Goal: Task Accomplishment & Management: Manage account settings

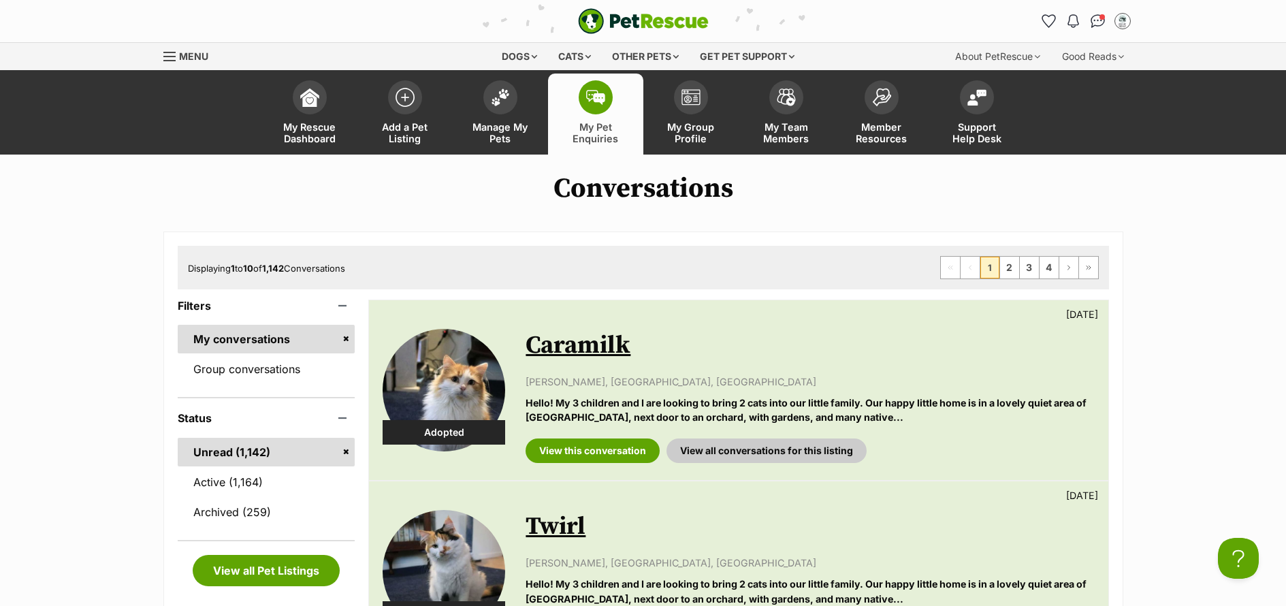
click at [225, 486] on link "Active (1,164)" at bounding box center [267, 482] width 178 height 29
click at [491, 145] on link "Manage My Pets" at bounding box center [500, 114] width 95 height 81
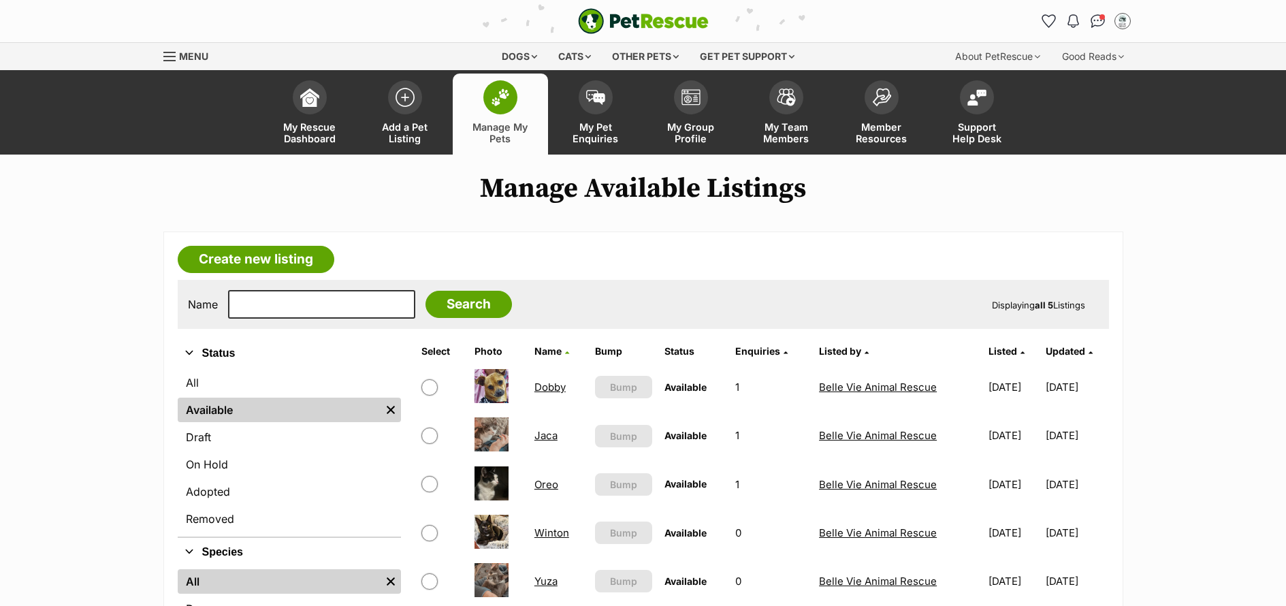
click at [555, 386] on link "Dobby" at bounding box center [550, 387] width 31 height 13
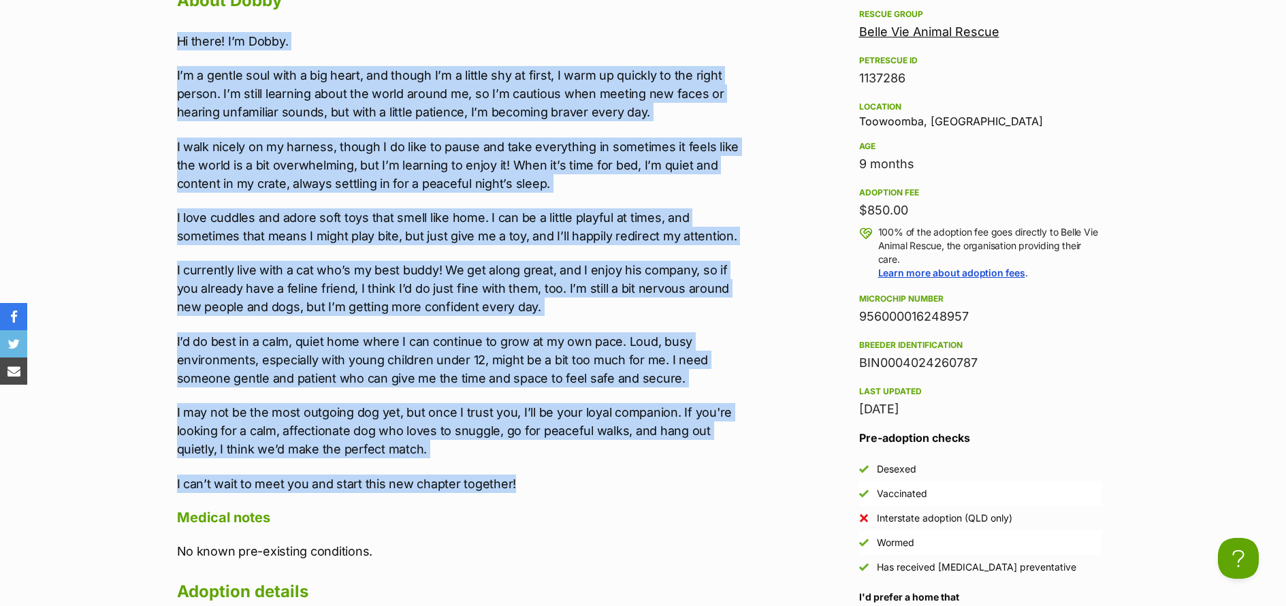
drag, startPoint x: 521, startPoint y: 480, endPoint x: 171, endPoint y: 44, distance: 559.0
click at [171, 44] on div "Upload Videos About Dobby Hi there! I’m Dobby. I’m a gentle soul with a big hea…" at bounding box center [451, 474] width 576 height 1073
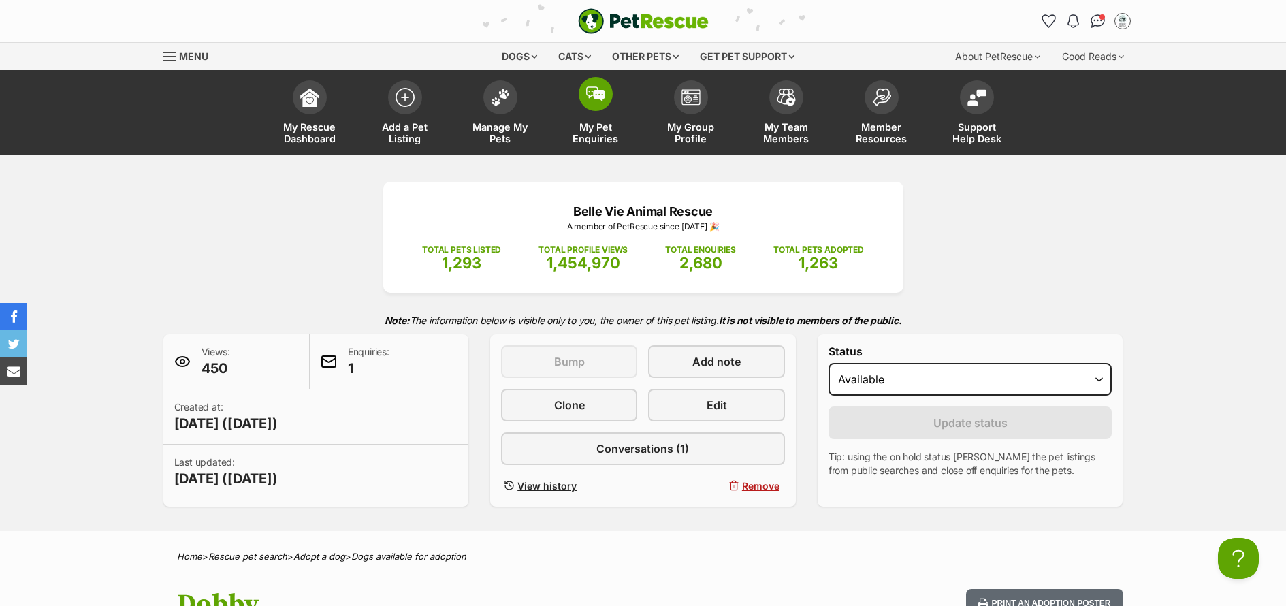
click at [612, 136] on span "My Pet Enquiries" at bounding box center [595, 132] width 61 height 23
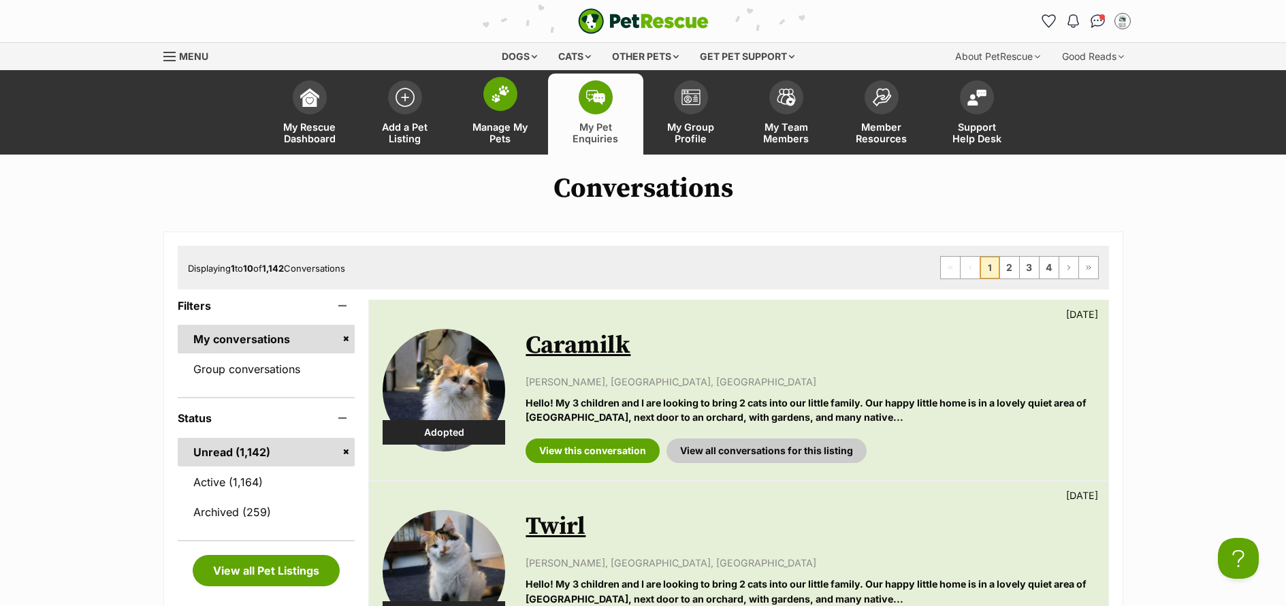
click at [509, 138] on span "Manage My Pets" at bounding box center [500, 132] width 61 height 23
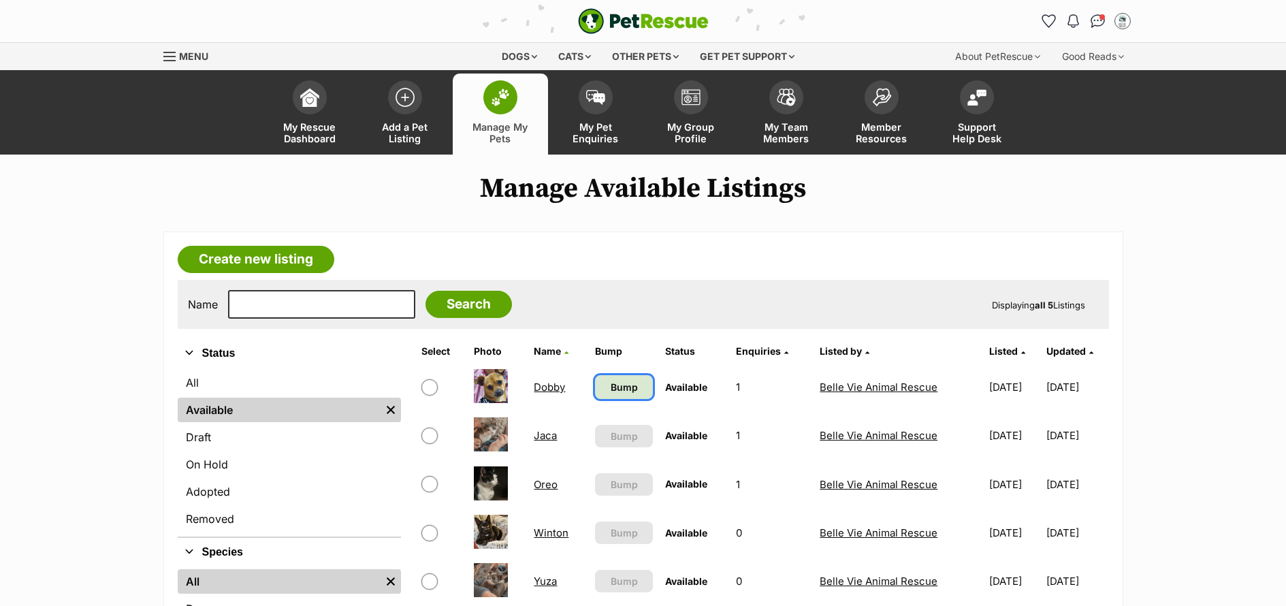
click at [627, 385] on span "Bump" at bounding box center [624, 387] width 27 height 14
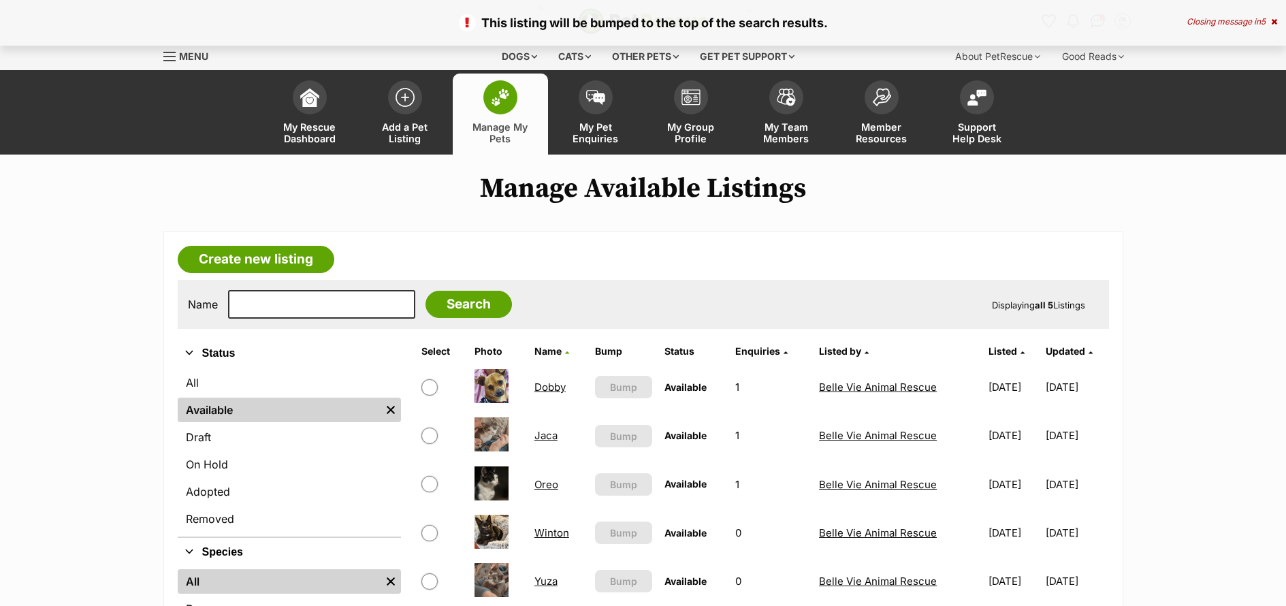
click at [550, 385] on link "Dobby" at bounding box center [550, 387] width 31 height 13
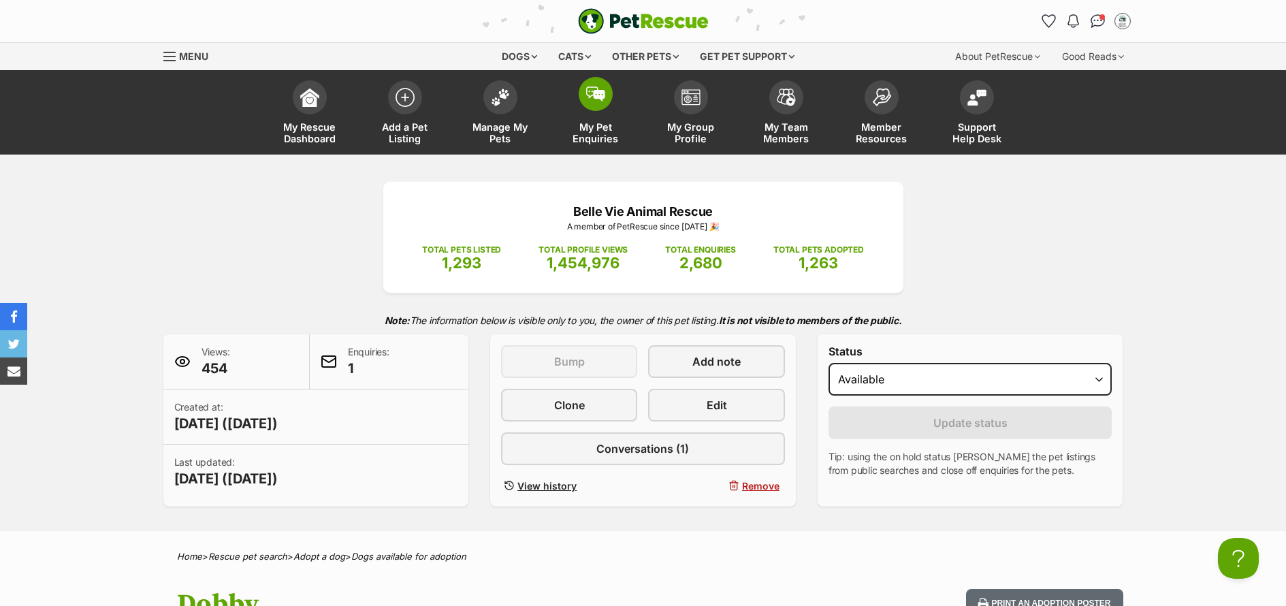
click at [595, 133] on span "My Pet Enquiries" at bounding box center [595, 132] width 61 height 23
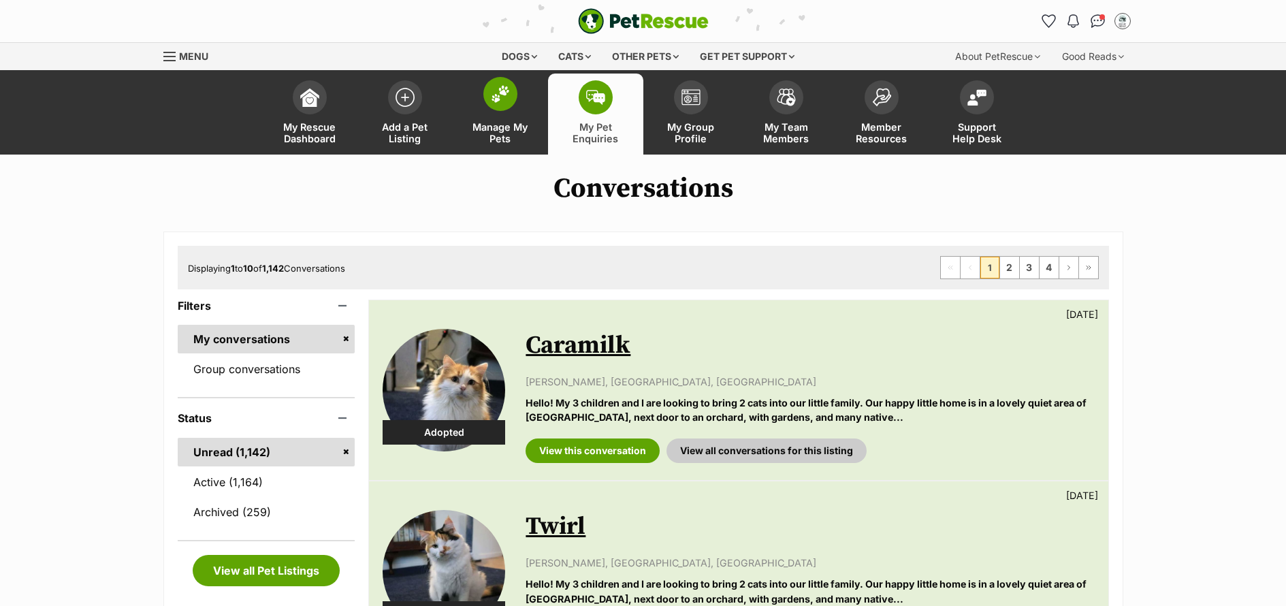
click at [512, 143] on span "Manage My Pets" at bounding box center [500, 132] width 61 height 23
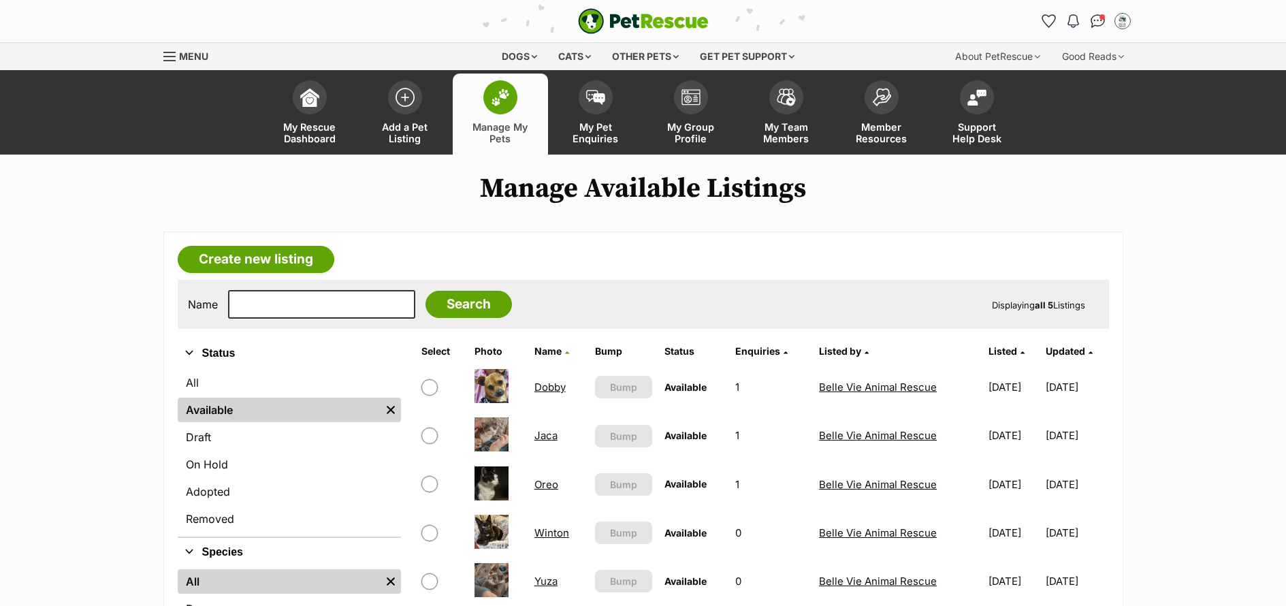
click at [541, 442] on link "Jaca" at bounding box center [546, 435] width 23 height 13
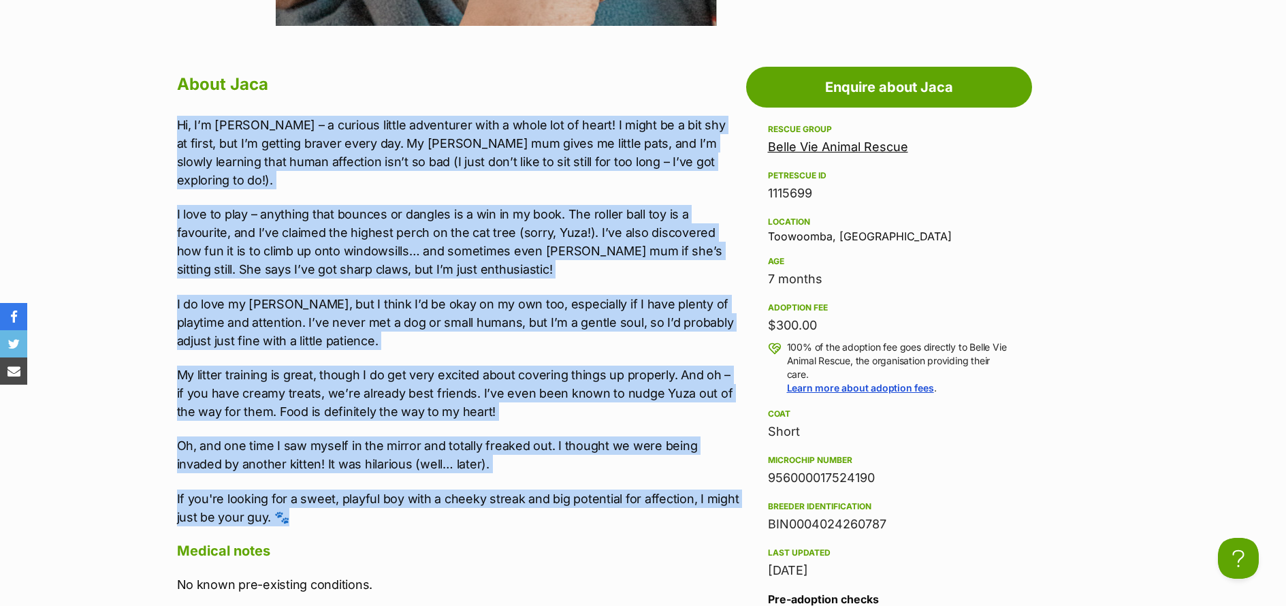
drag, startPoint x: 328, startPoint y: 503, endPoint x: 181, endPoint y: 107, distance: 422.6
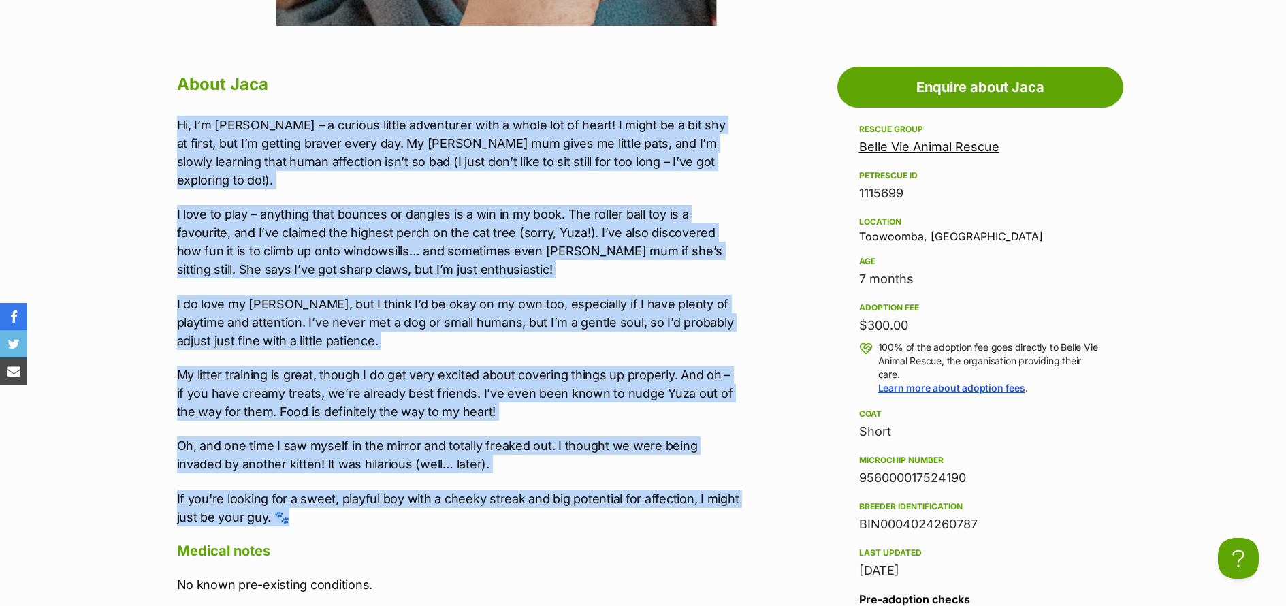
copy div "Lo, I’d Sita – c adipisc elitse doeiusmodt inci u labor etd ma aliqu! E admin v…"
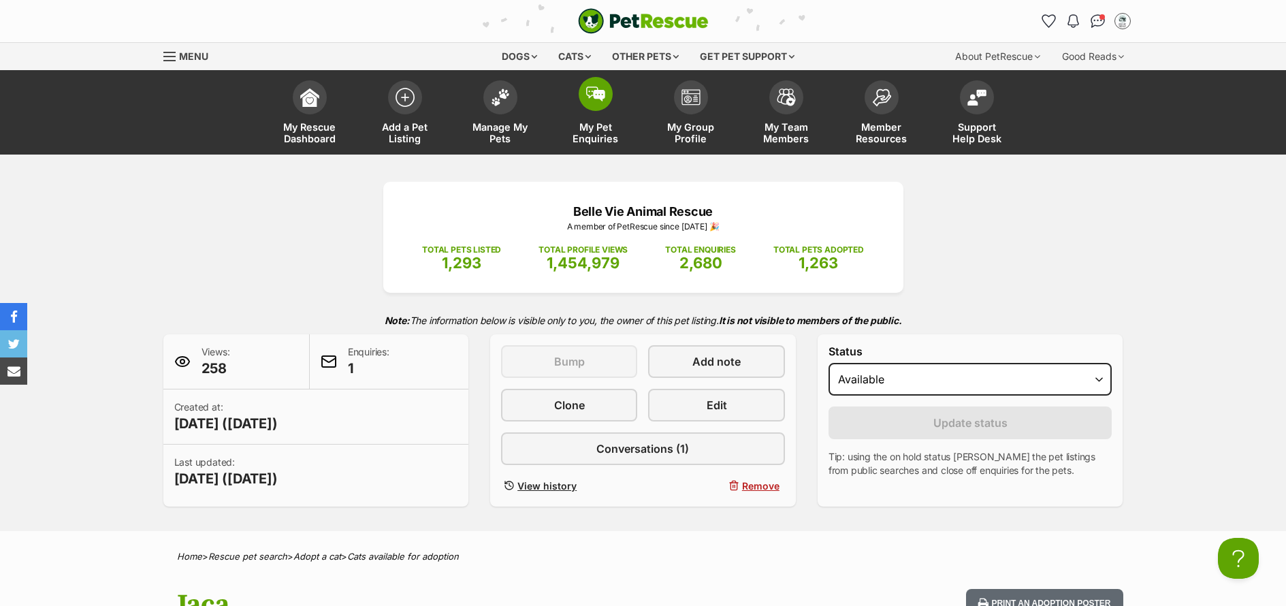
click at [599, 144] on span "My Pet Enquiries" at bounding box center [595, 132] width 61 height 23
